Goal: Navigation & Orientation: Understand site structure

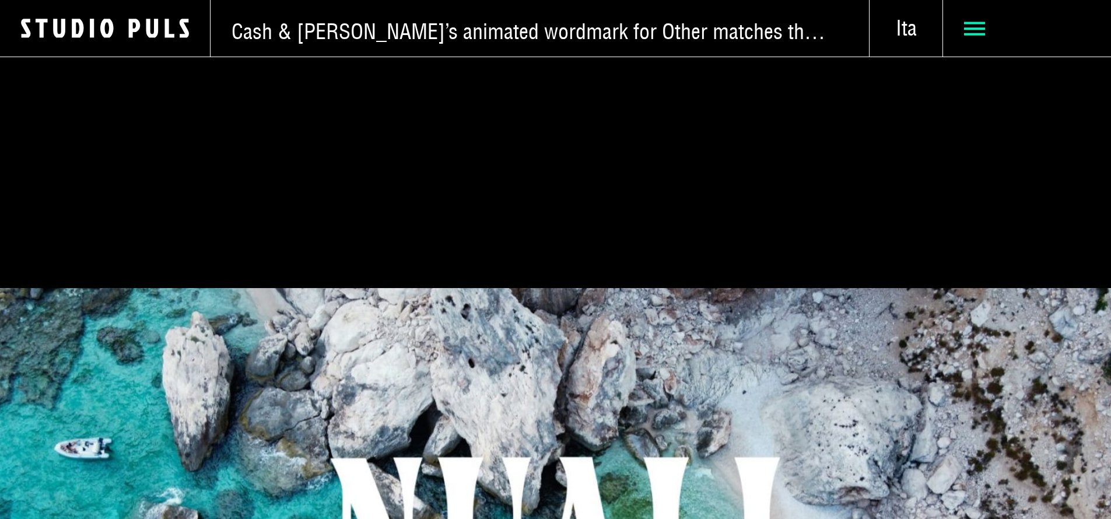
click at [966, 13] on span at bounding box center [1027, 28] width 168 height 57
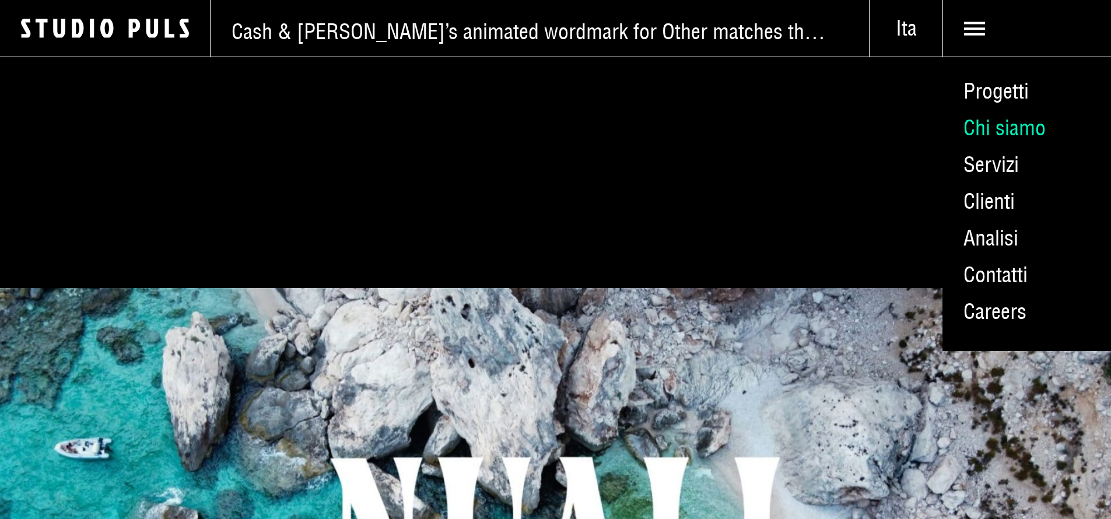
click at [960, 146] on link "Chi siamo" at bounding box center [1026, 128] width 169 height 37
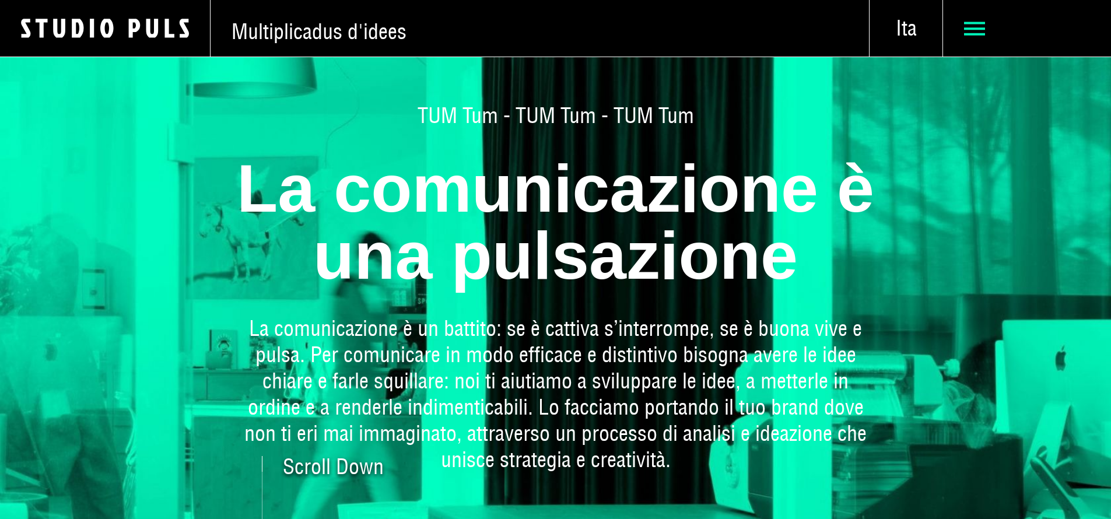
click at [975, 28] on span at bounding box center [1027, 28] width 126 height 21
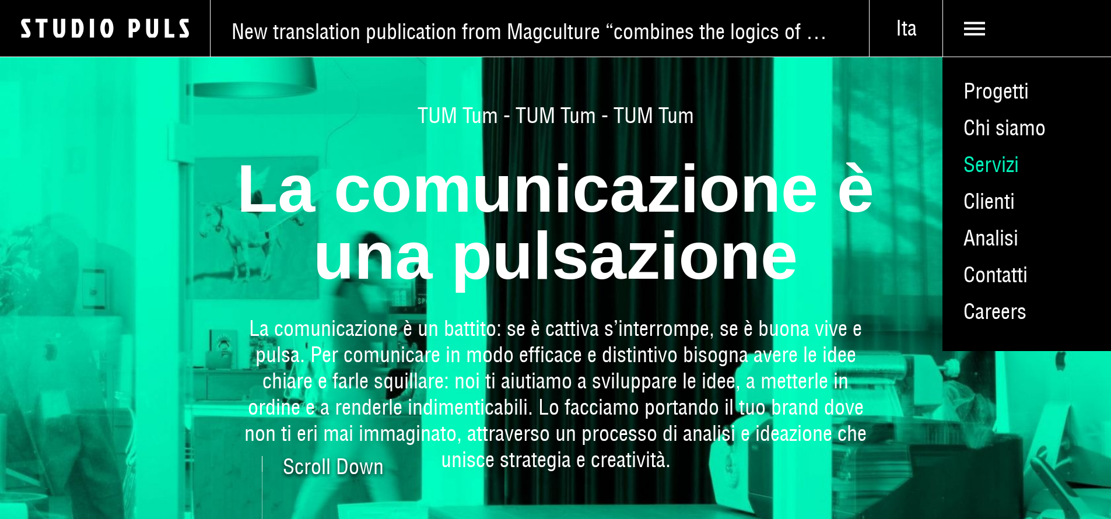
click at [977, 181] on link "Servizi" at bounding box center [1026, 164] width 169 height 37
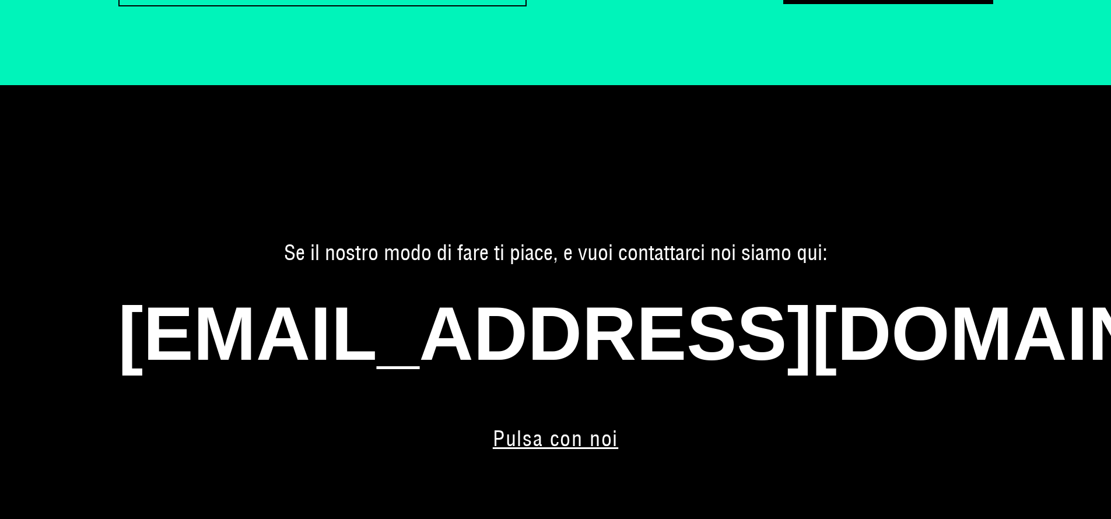
scroll to position [4503, 0]
